Goal: Check status: Check status

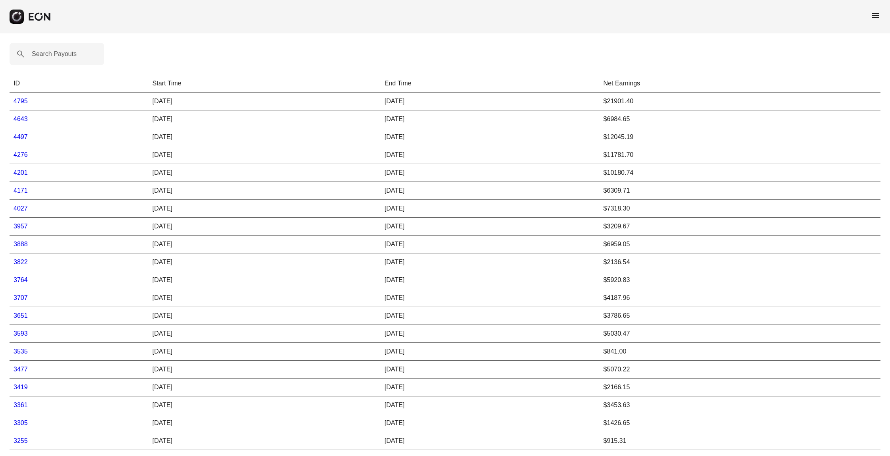
drag, startPoint x: 19, startPoint y: 172, endPoint x: 25, endPoint y: 174, distance: 6.7
click at [19, 171] on link "4201" at bounding box center [21, 172] width 14 height 7
click at [26, 155] on link "4276" at bounding box center [21, 154] width 14 height 7
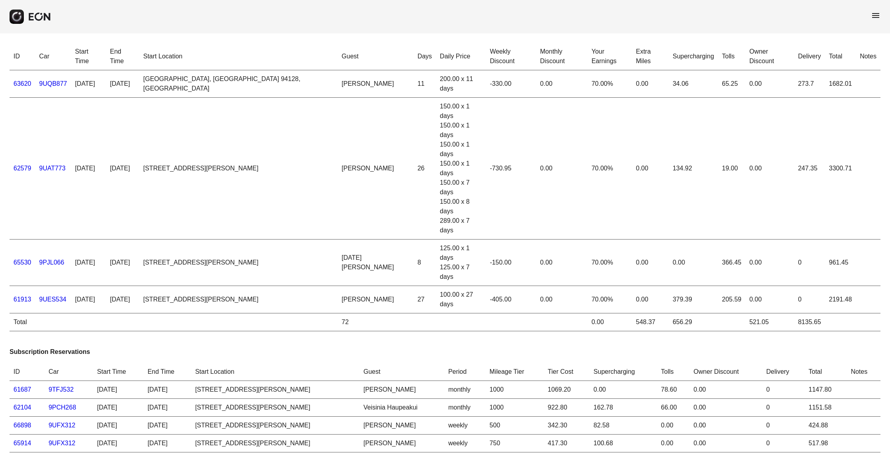
click at [106, 239] on td "[DATE]" at bounding box center [88, 262] width 35 height 46
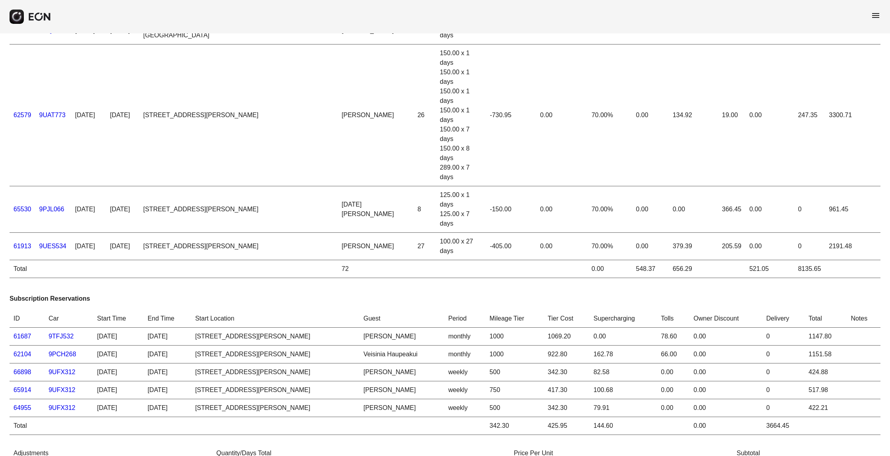
scroll to position [52, 0]
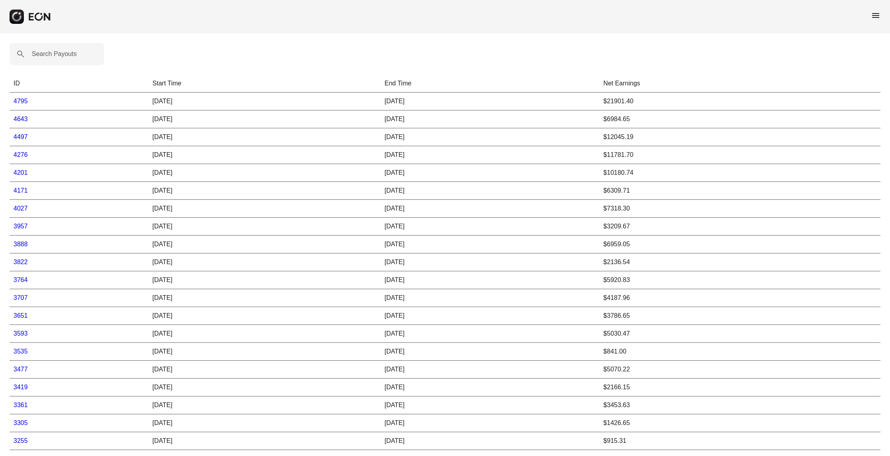
drag, startPoint x: 22, startPoint y: 137, endPoint x: 26, endPoint y: 137, distance: 4.0
click at [22, 137] on link "4497" at bounding box center [21, 136] width 14 height 7
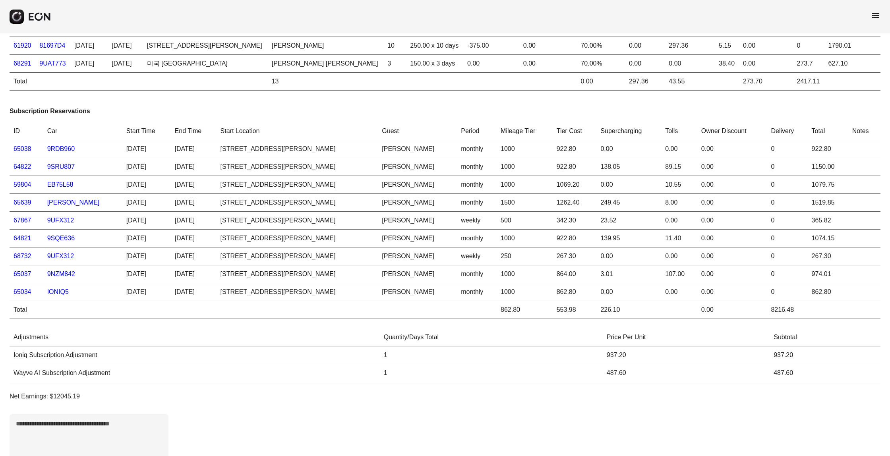
scroll to position [25, 0]
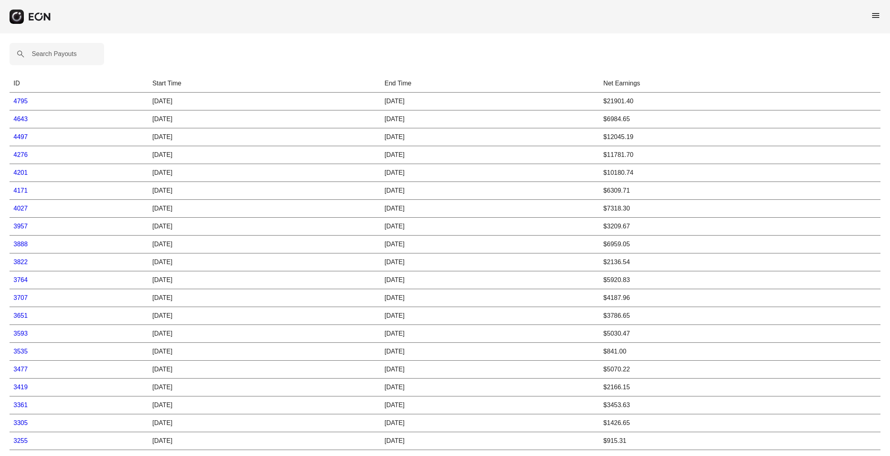
click at [23, 137] on link "4497" at bounding box center [21, 136] width 14 height 7
click at [23, 119] on link "4643" at bounding box center [21, 119] width 14 height 7
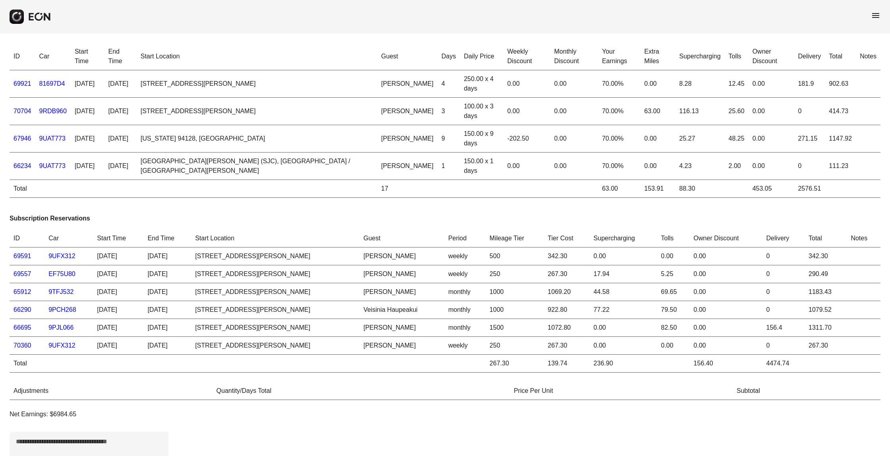
scroll to position [0, 0]
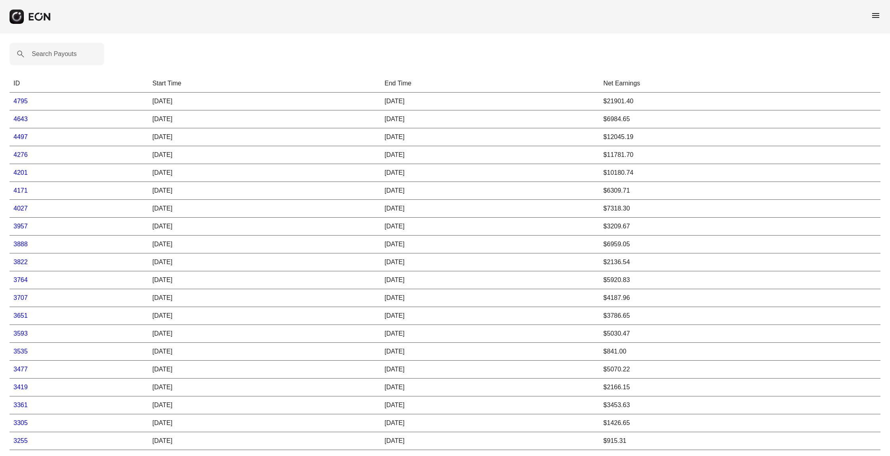
click at [17, 101] on link "4795" at bounding box center [21, 101] width 14 height 7
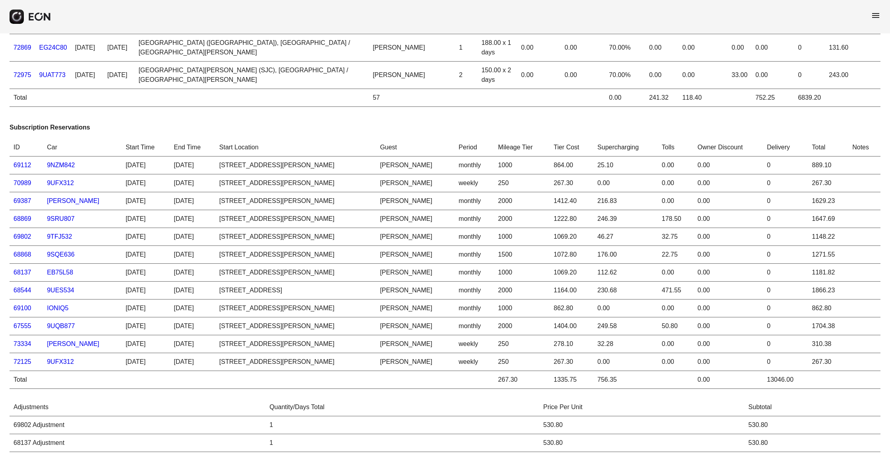
scroll to position [241, 0]
